Goal: Use online tool/utility: Utilize a website feature to perform a specific function

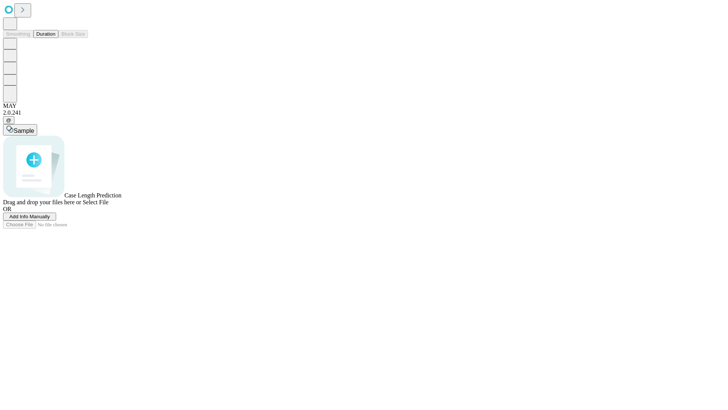
click at [50, 219] on span "Add Info Manually" at bounding box center [29, 217] width 41 height 6
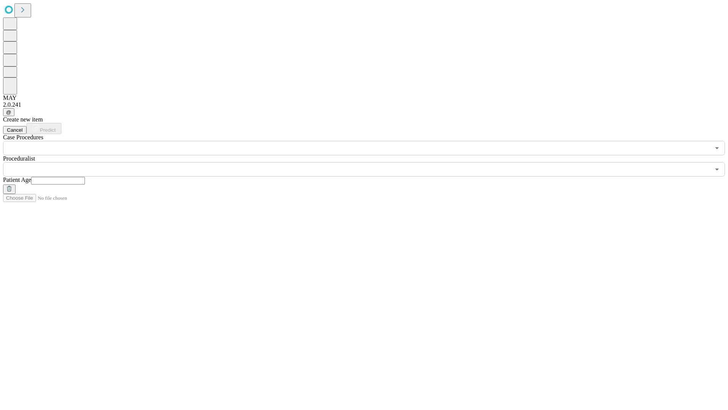
click at [85, 177] on input "text" at bounding box center [58, 181] width 54 height 8
type input "**"
click at [369, 162] on input "text" at bounding box center [356, 169] width 707 height 14
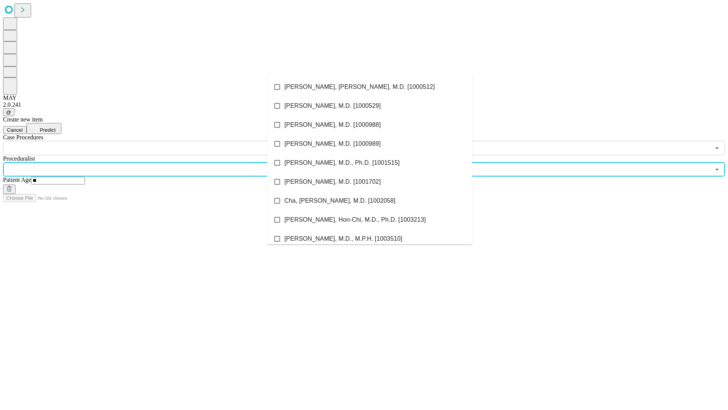
click at [370, 87] on li "[PERSON_NAME], [PERSON_NAME], M.D. [1000512]" at bounding box center [369, 86] width 205 height 19
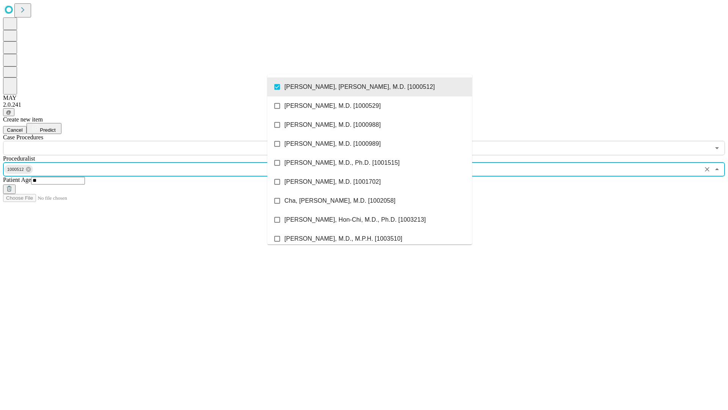
click at [159, 141] on input "text" at bounding box center [356, 148] width 707 height 14
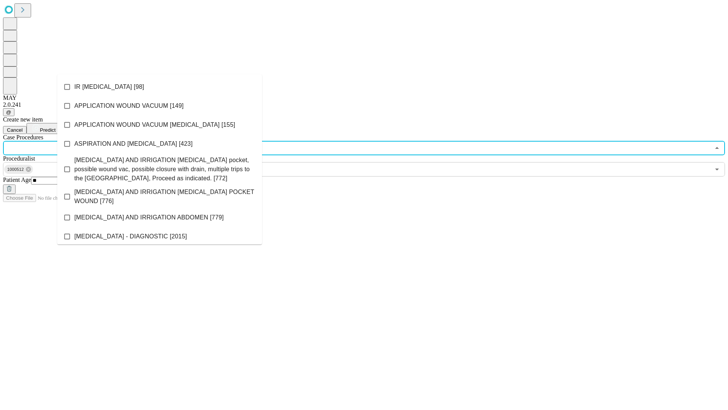
click at [160, 87] on li "IR [MEDICAL_DATA] [98]" at bounding box center [159, 86] width 205 height 19
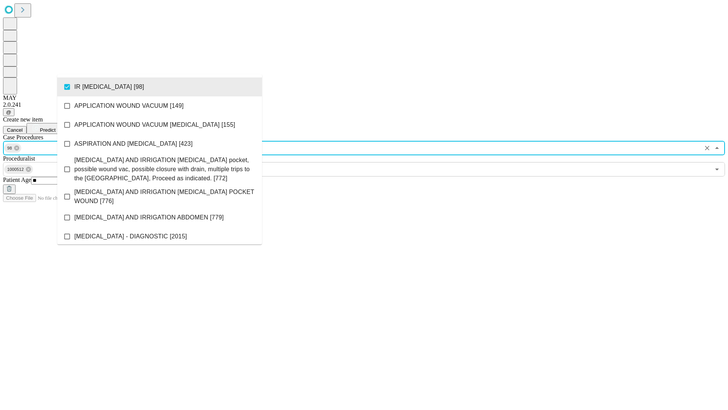
click at [55, 127] on span "Predict" at bounding box center [48, 130] width 16 height 6
